Goal: Information Seeking & Learning: Learn about a topic

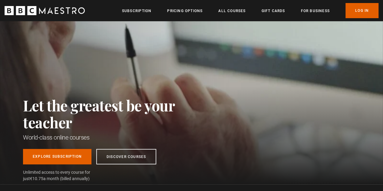
drag, startPoint x: 0, startPoint y: 0, endPoint x: 200, endPoint y: 67, distance: 211.0
click at [200, 67] on div "Let the greatest be your teacher World-class online courses Explore Subscriptio…" at bounding box center [191, 102] width 383 height 163
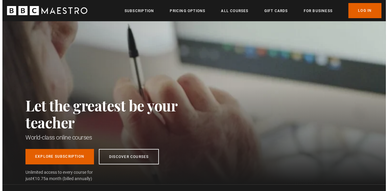
scroll to position [0, 77]
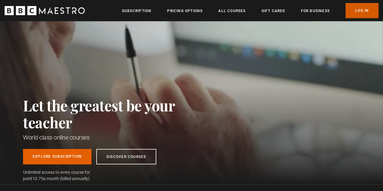
click at [357, 9] on link "Log In" at bounding box center [362, 10] width 33 height 15
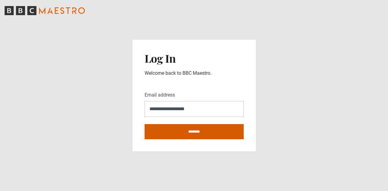
type input "**********"
click at [189, 129] on input "********" at bounding box center [194, 131] width 99 height 15
type input "**********"
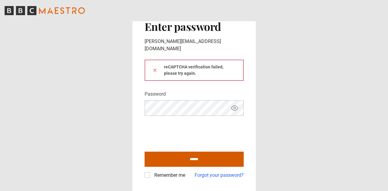
click at [204, 157] on input "******" at bounding box center [194, 159] width 99 height 15
type input "**********"
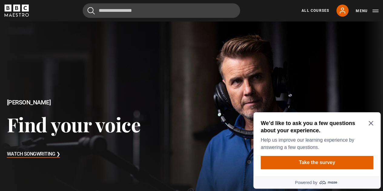
click at [372, 123] on icon "Close Maze Prompt" at bounding box center [371, 123] width 5 height 5
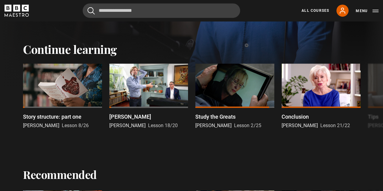
scroll to position [173, 0]
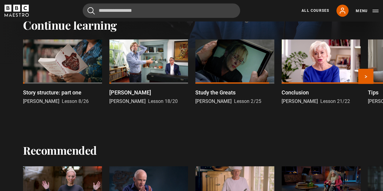
click at [68, 69] on div at bounding box center [62, 61] width 79 height 45
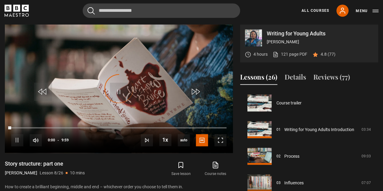
scroll to position [187, 0]
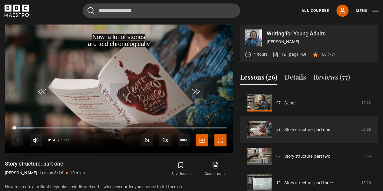
click at [224, 141] on span "Video Player" at bounding box center [221, 140] width 12 height 12
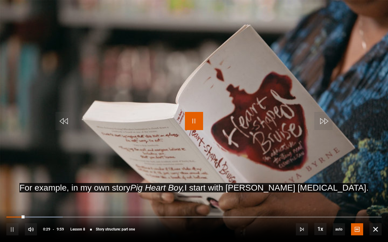
click at [193, 122] on span "Video Player" at bounding box center [194, 121] width 18 height 18
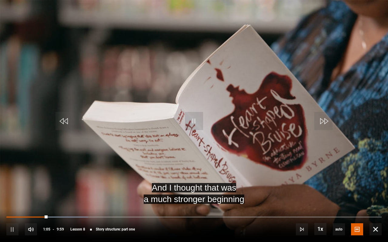
click at [330, 50] on video "Video Player" at bounding box center [194, 121] width 388 height 242
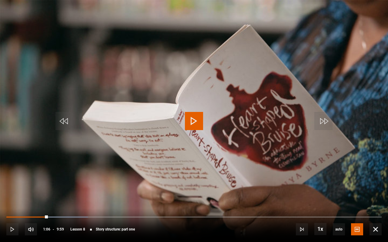
click at [195, 119] on span "Video Player" at bounding box center [194, 121] width 18 height 18
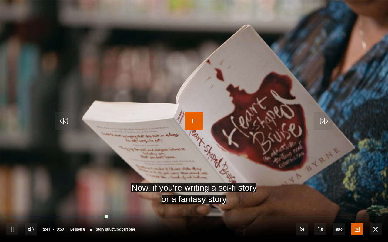
click at [195, 122] on span "Video Player" at bounding box center [194, 121] width 18 height 18
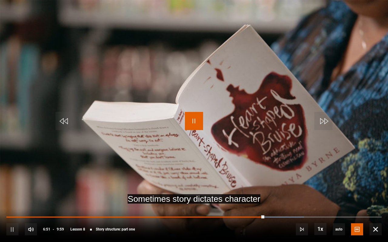
click at [195, 121] on span "Video Player" at bounding box center [194, 121] width 18 height 18
click at [68, 121] on span "Video Player" at bounding box center [64, 121] width 18 height 18
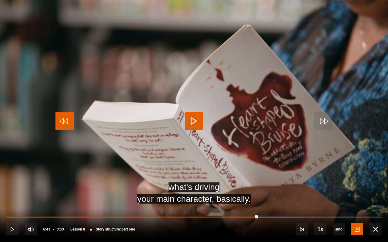
click at [68, 121] on span "Video Player" at bounding box center [64, 121] width 18 height 18
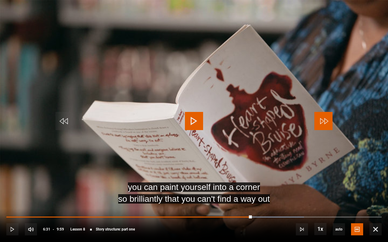
click at [323, 125] on span "Video Player" at bounding box center [323, 121] width 18 height 18
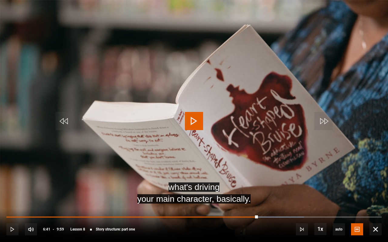
click at [187, 122] on span "Video Player" at bounding box center [194, 121] width 18 height 18
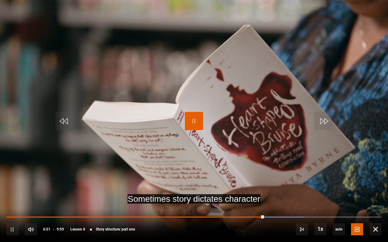
click at [193, 123] on span "Video Player" at bounding box center [194, 121] width 18 height 18
click at [195, 121] on span "Video Player" at bounding box center [194, 121] width 18 height 18
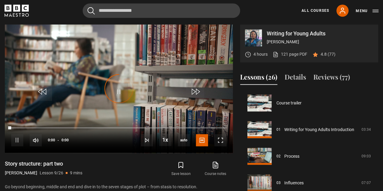
scroll to position [213, 0]
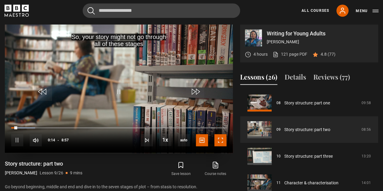
click at [225, 143] on span "Video Player" at bounding box center [221, 140] width 12 height 12
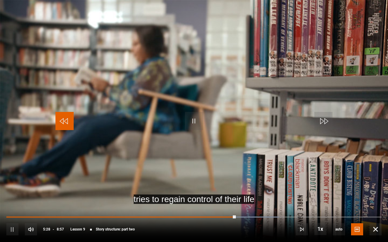
click at [60, 121] on span "Video Player" at bounding box center [64, 121] width 18 height 18
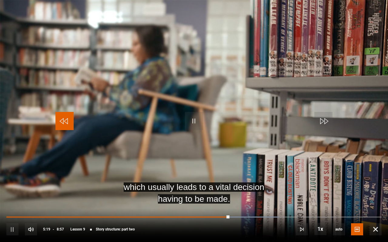
click at [60, 121] on span "Video Player" at bounding box center [64, 121] width 18 height 18
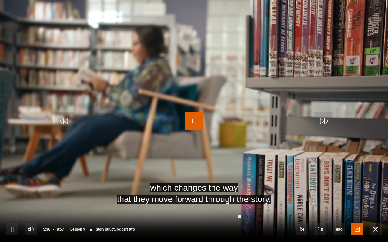
click at [198, 124] on span "Video Player" at bounding box center [194, 121] width 18 height 18
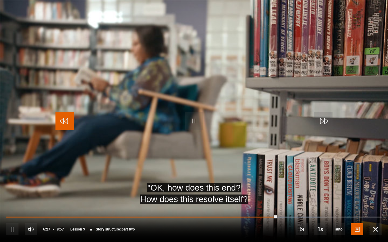
click at [70, 125] on span "Video Player" at bounding box center [64, 121] width 18 height 18
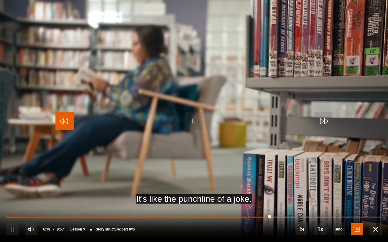
click at [70, 125] on span "Video Player" at bounding box center [64, 121] width 18 height 18
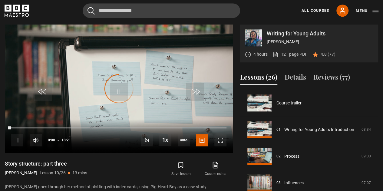
scroll to position [240, 0]
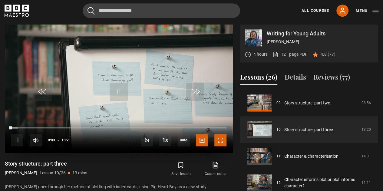
click at [224, 142] on span "Video Player" at bounding box center [221, 140] width 12 height 12
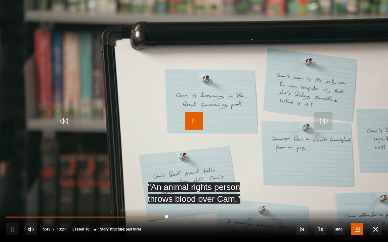
click at [195, 120] on span "Video Player" at bounding box center [194, 121] width 18 height 18
click at [194, 120] on span "Video Player" at bounding box center [194, 121] width 18 height 18
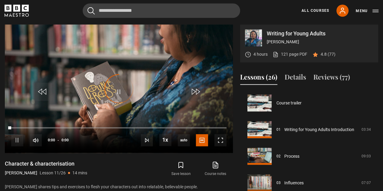
scroll to position [267, 0]
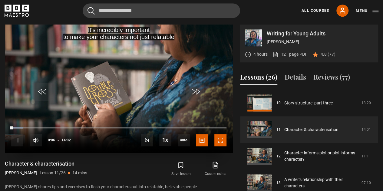
click at [225, 139] on span "Video Player" at bounding box center [221, 140] width 12 height 12
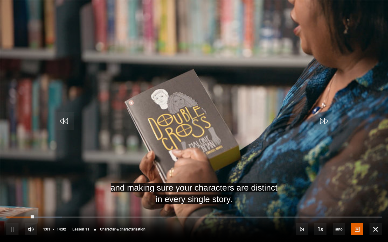
click at [361, 176] on video "Video Player" at bounding box center [194, 121] width 388 height 242
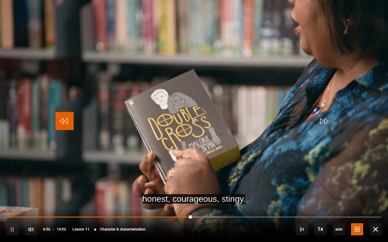
click at [69, 125] on span "Video Player" at bounding box center [64, 121] width 18 height 18
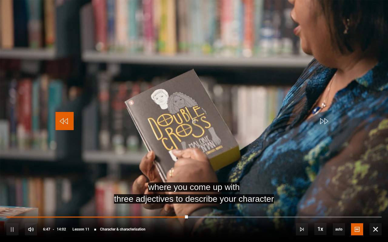
click at [69, 125] on span "Video Player" at bounding box center [64, 121] width 18 height 18
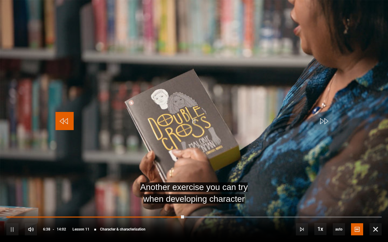
click at [69, 125] on span "Video Player" at bounding box center [64, 121] width 18 height 18
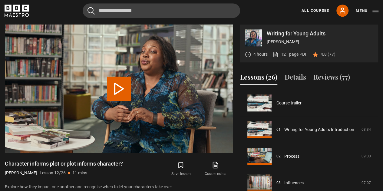
scroll to position [293, 0]
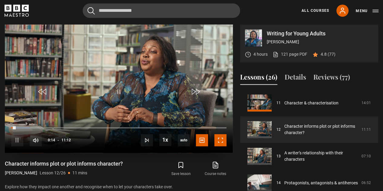
click at [223, 140] on span "Video Player" at bounding box center [221, 140] width 12 height 12
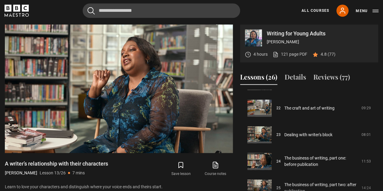
scroll to position [580, 0]
